Goal: Information Seeking & Learning: Learn about a topic

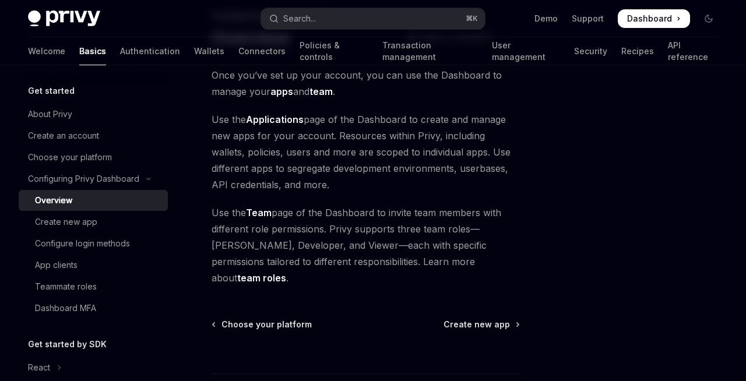
scroll to position [157, 0]
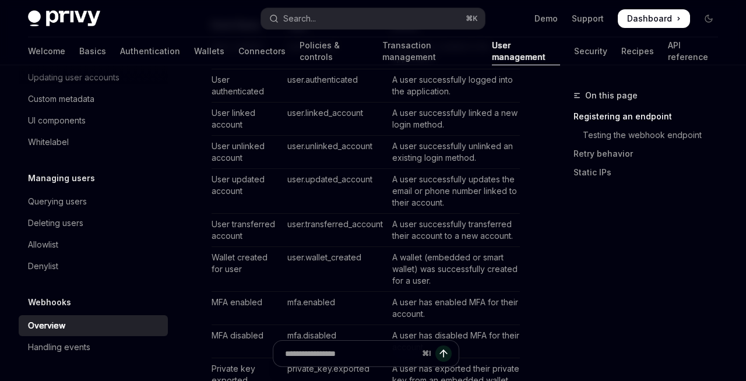
scroll to position [767, 0]
click at [304, 117] on td "user.linked_account" at bounding box center [335, 119] width 105 height 33
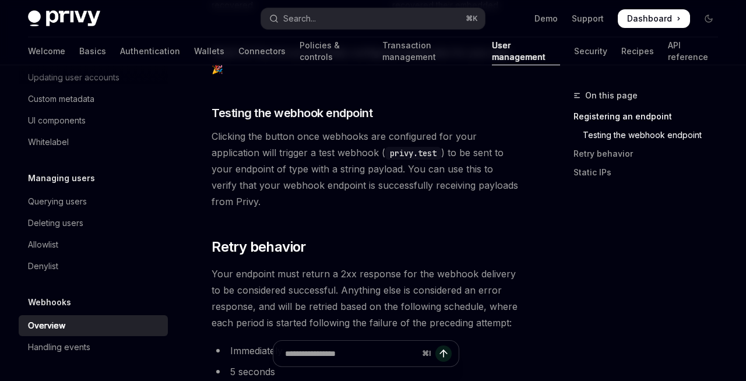
scroll to position [1201, 0]
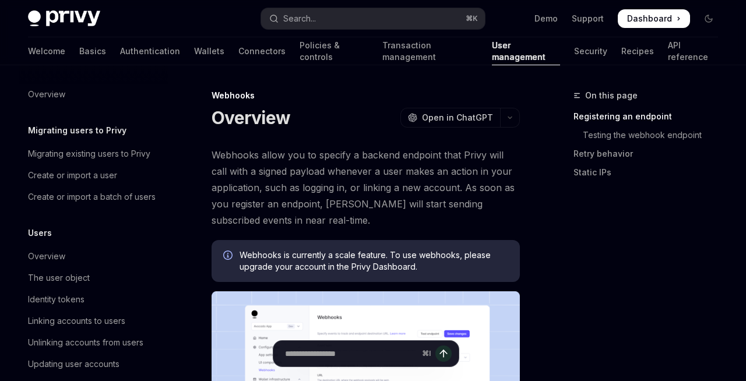
scroll to position [287, 0]
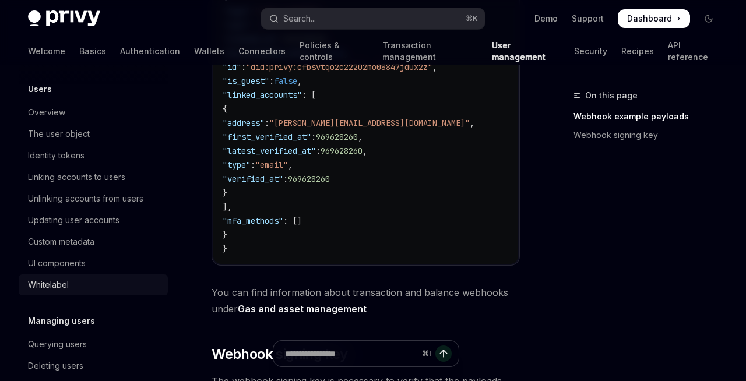
scroll to position [136, 0]
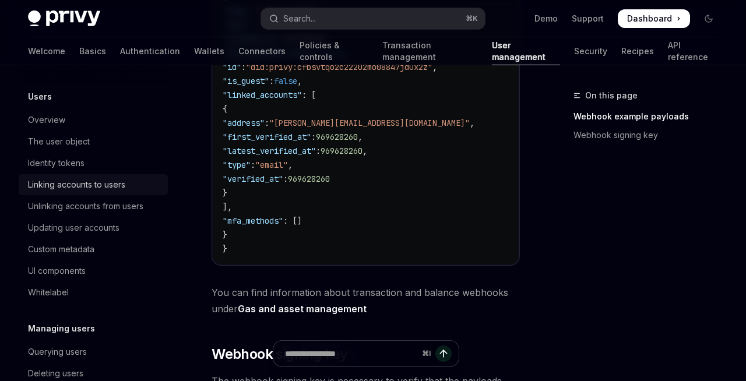
click at [62, 191] on div "Linking accounts to users" at bounding box center [76, 185] width 97 height 14
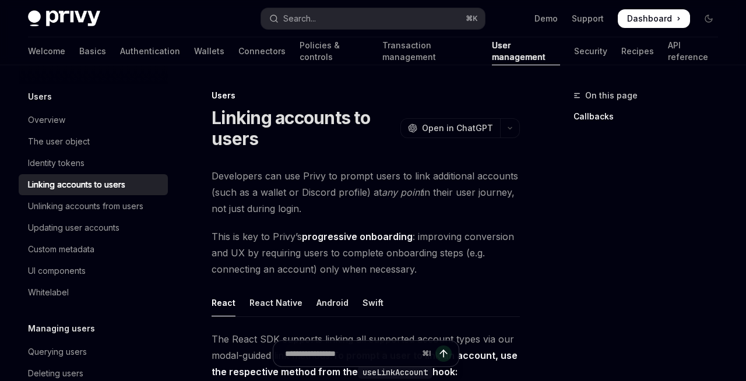
drag, startPoint x: 527, startPoint y: 222, endPoint x: 460, endPoint y: 223, distance: 67.1
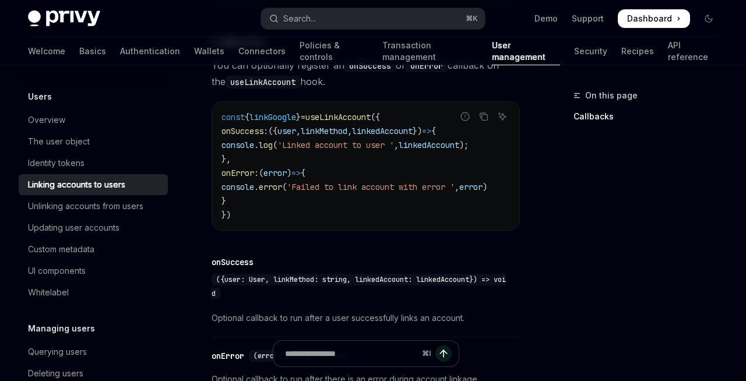
scroll to position [1646, 0]
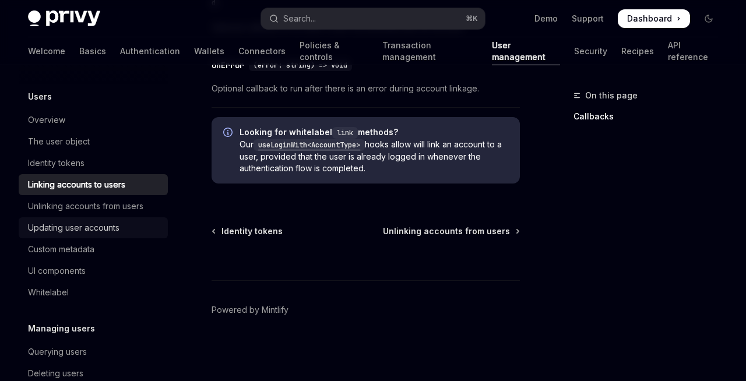
click at [78, 230] on div "Updating user accounts" at bounding box center [74, 228] width 92 height 14
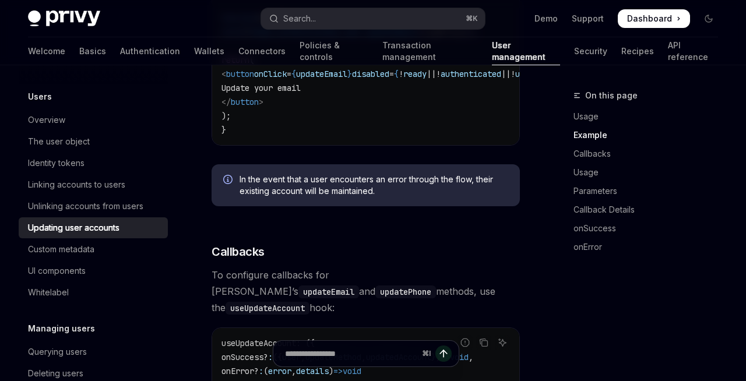
scroll to position [596, 0]
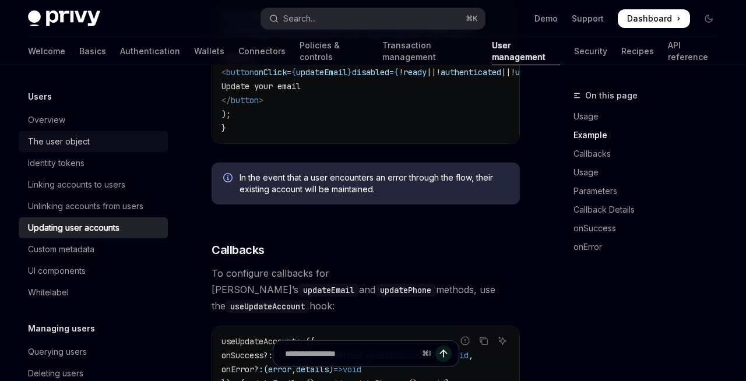
click at [54, 139] on div "The user object" at bounding box center [59, 142] width 62 height 14
type textarea "*"
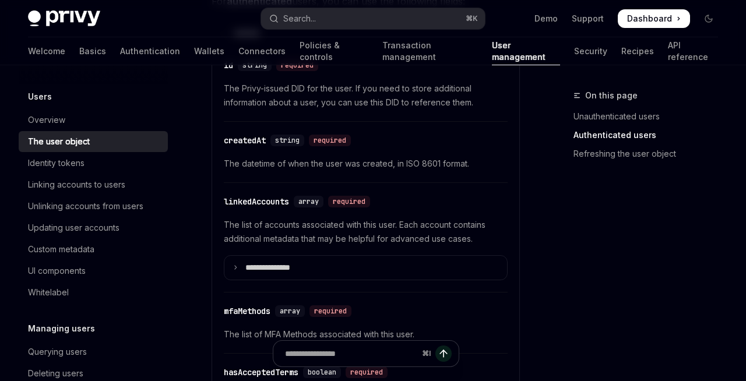
scroll to position [457, 0]
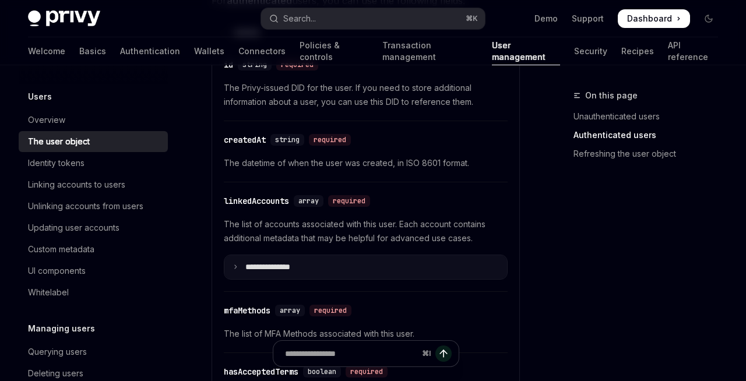
click at [280, 269] on p "**********" at bounding box center [277, 267] width 64 height 10
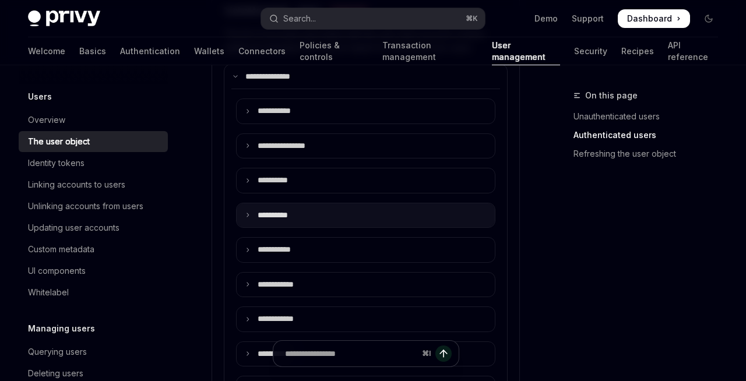
scroll to position [748, 0]
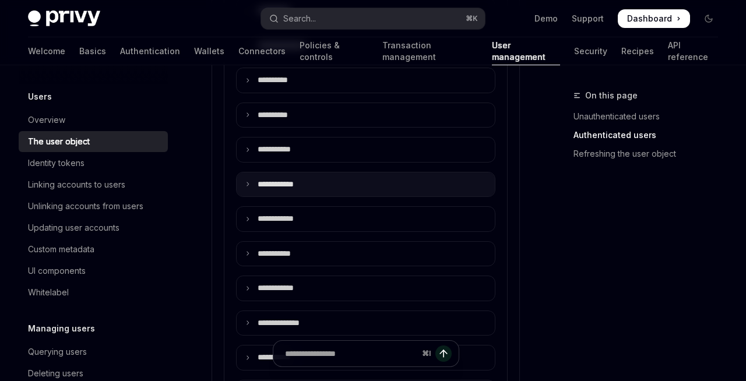
click at [338, 185] on summary "**** *******" at bounding box center [366, 185] width 258 height 24
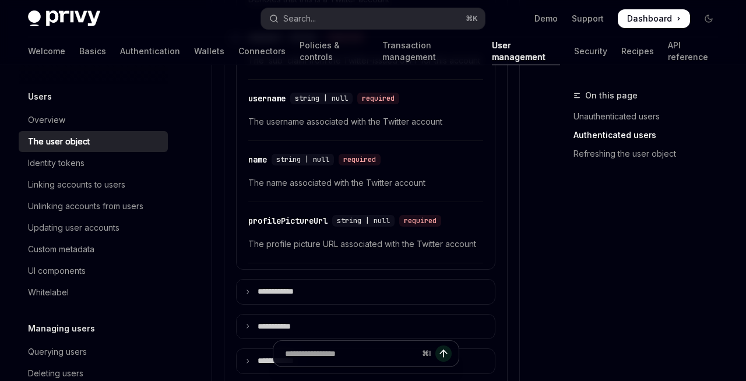
scroll to position [1012, 0]
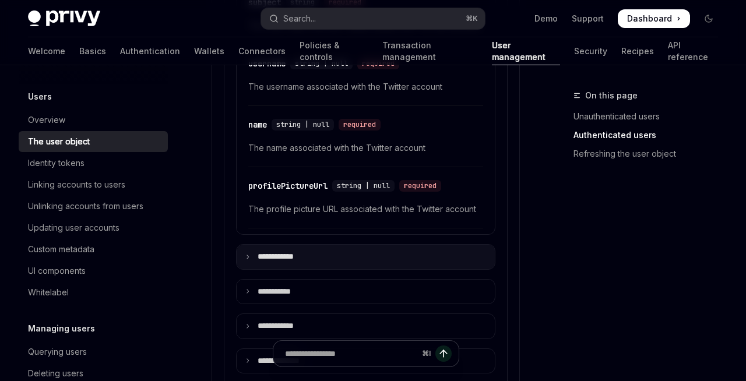
click at [309, 257] on p "**** *******" at bounding box center [285, 257] width 54 height 10
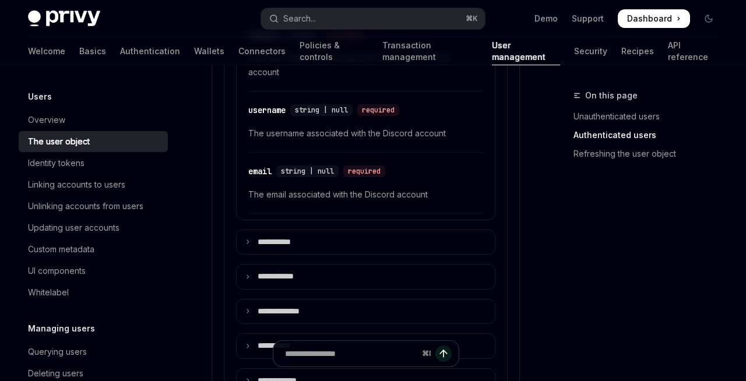
scroll to position [1339, 0]
